Goal: Task Accomplishment & Management: Use online tool/utility

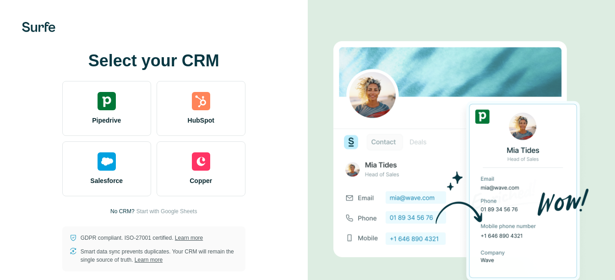
click at [110, 96] on img at bounding box center [106, 101] width 18 height 18
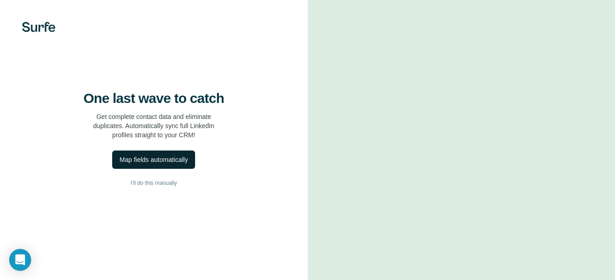
click at [171, 169] on button "Map fields automatically" at bounding box center [153, 160] width 83 height 18
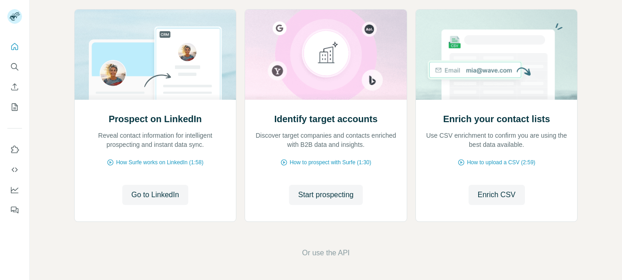
scroll to position [105, 0]
click at [158, 193] on span "Go to LinkedIn" at bounding box center [155, 194] width 48 height 11
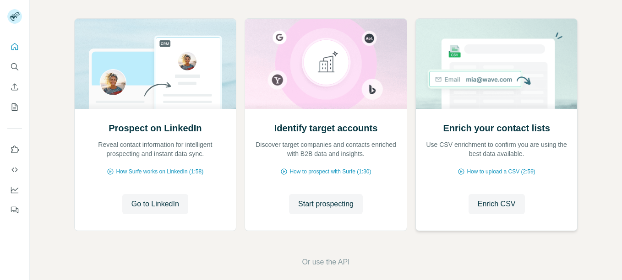
scroll to position [105, 0]
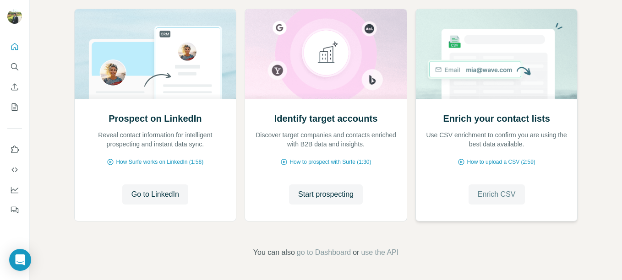
click at [495, 199] on span "Enrich CSV" at bounding box center [496, 194] width 38 height 11
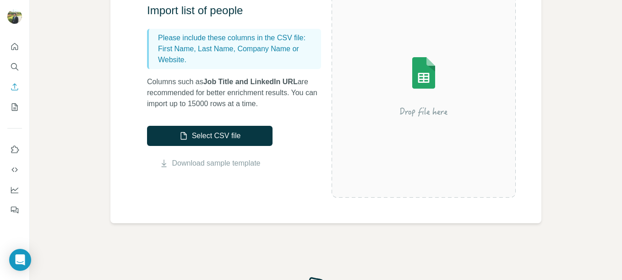
scroll to position [137, 0]
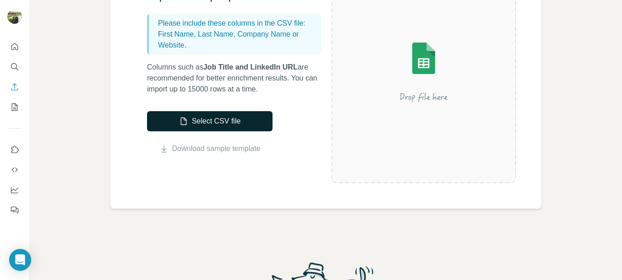
click at [226, 121] on button "Select CSV file" at bounding box center [209, 121] width 125 height 20
